Goal: Information Seeking & Learning: Learn about a topic

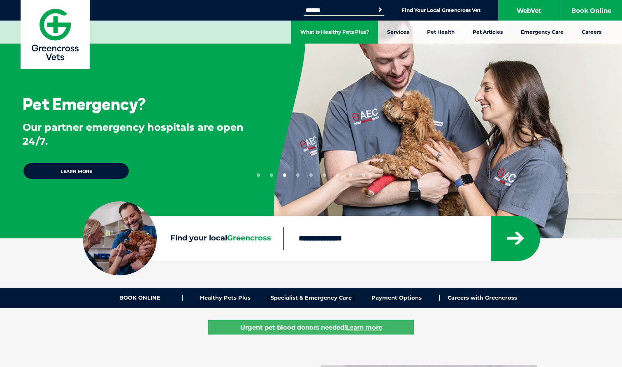
click at [306, 35] on link "What is Healthy Pets Plus?" at bounding box center [334, 32] width 87 height 23
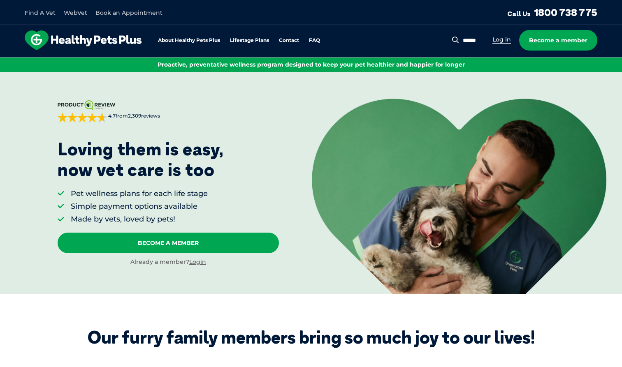
click at [503, 40] on link "Log in" at bounding box center [501, 40] width 19 height 8
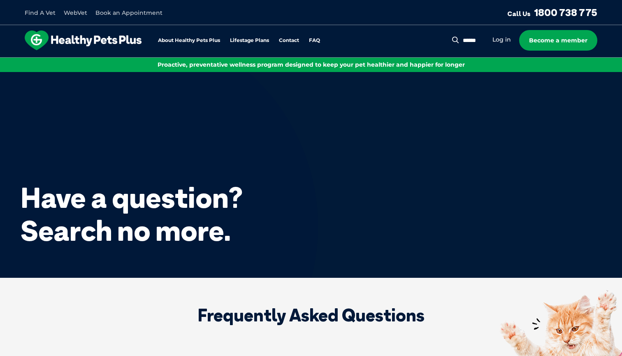
click at [181, 49] on div "About Healthy Pets Plus Lifestage Plans Dog Memberships Puppy Adult Dog Senior …" at bounding box center [178, 40] width 307 height 20
click at [181, 46] on div "About Healthy Pets Plus Lifestage Plans Dog Memberships Puppy Adult Dog Senior …" at bounding box center [178, 40] width 307 height 20
click at [181, 43] on link "About Healthy Pets Plus" at bounding box center [189, 40] width 62 height 5
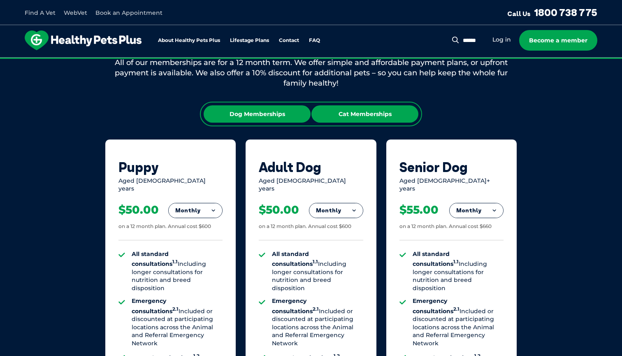
click at [340, 114] on div "Cat Memberships" at bounding box center [364, 113] width 107 height 17
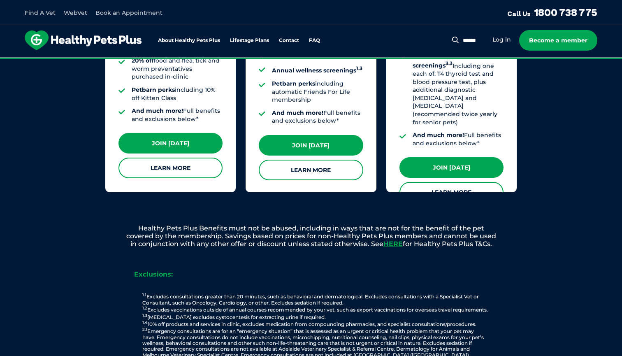
scroll to position [824, 0]
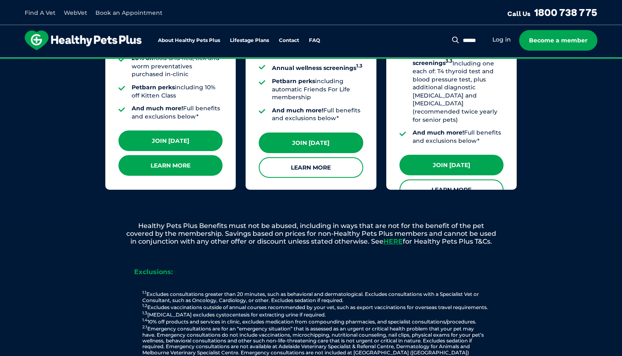
click at [183, 155] on link "Learn More" at bounding box center [170, 165] width 104 height 21
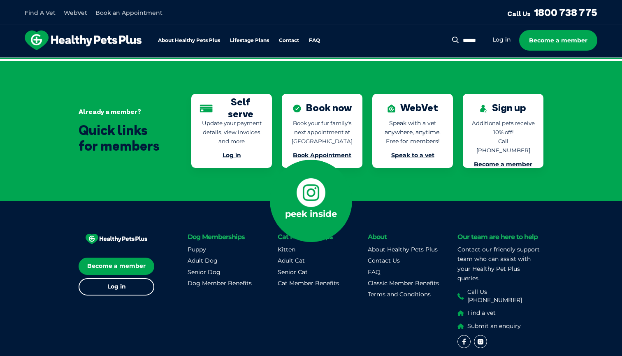
scroll to position [1843, 0]
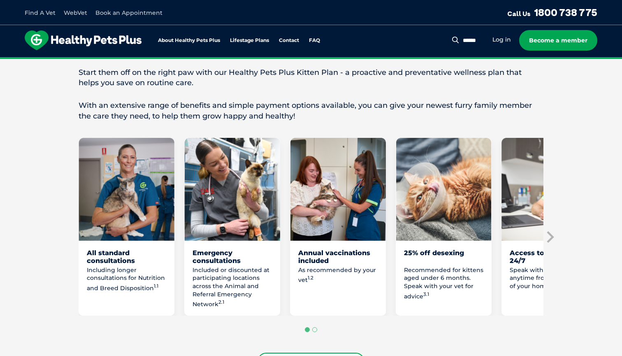
scroll to position [377, 0]
click at [550, 234] on icon "Next slide" at bounding box center [549, 236] width 12 height 12
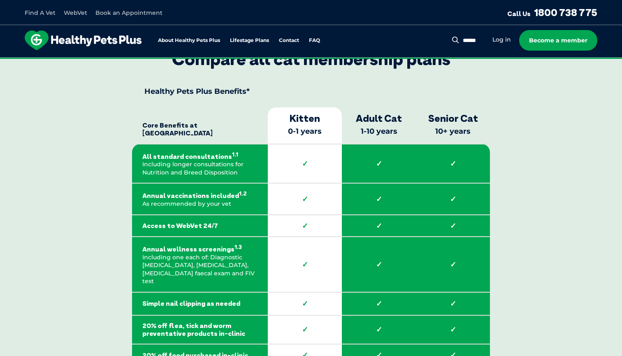
scroll to position [1234, 0]
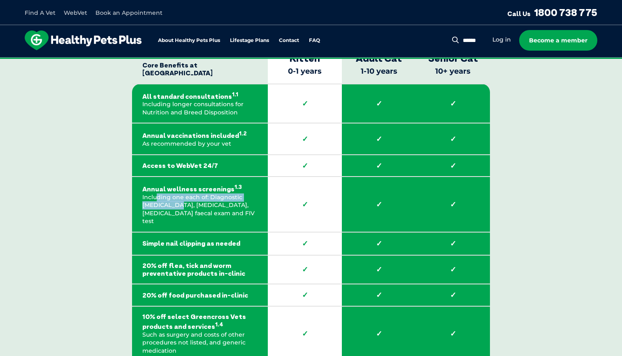
drag, startPoint x: 155, startPoint y: 184, endPoint x: 173, endPoint y: 193, distance: 20.2
click at [173, 193] on p "Annual wellness screenings 1.3 Including one each of: Diagnostic blood test, ur…" at bounding box center [199, 204] width 115 height 42
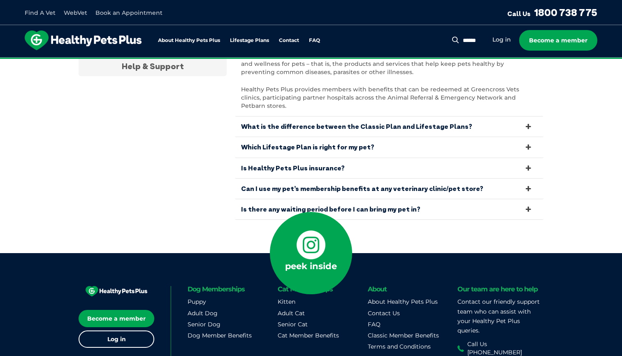
scroll to position [2779, 0]
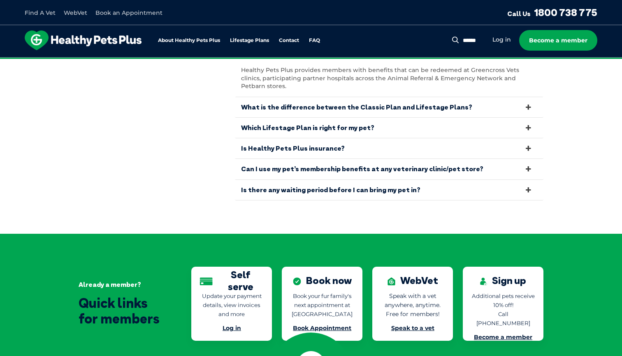
scroll to position [1672, 0]
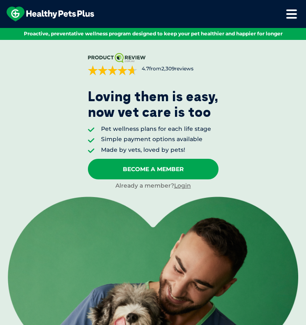
click at [287, 16] on icon at bounding box center [291, 14] width 11 height 10
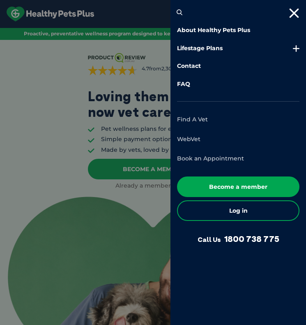
click at [226, 46] on link "Lifestage Plans" at bounding box center [238, 48] width 123 height 8
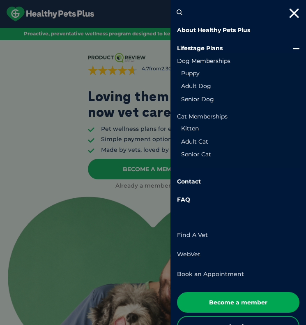
click at [193, 126] on link "Kitten" at bounding box center [238, 129] width 114 height 8
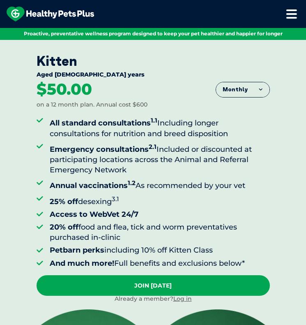
click at [288, 12] on icon at bounding box center [291, 14] width 11 height 10
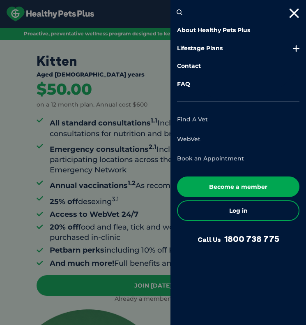
click at [194, 52] on ul "About Healthy Pets Plus Lifestage Plans Dog Memberships Puppy Adult Dog Senior …" at bounding box center [238, 57] width 123 height 62
click at [194, 44] on link "Lifestage Plans" at bounding box center [238, 48] width 123 height 8
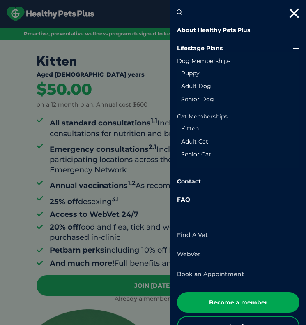
click at [194, 138] on link "Adult Cat" at bounding box center [238, 142] width 114 height 8
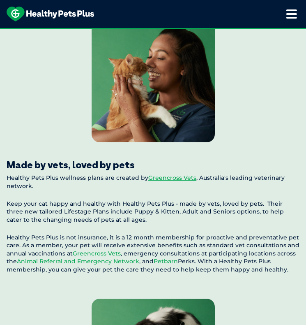
scroll to position [897, 0]
